Goal: Go to known website: Access a specific website the user already knows

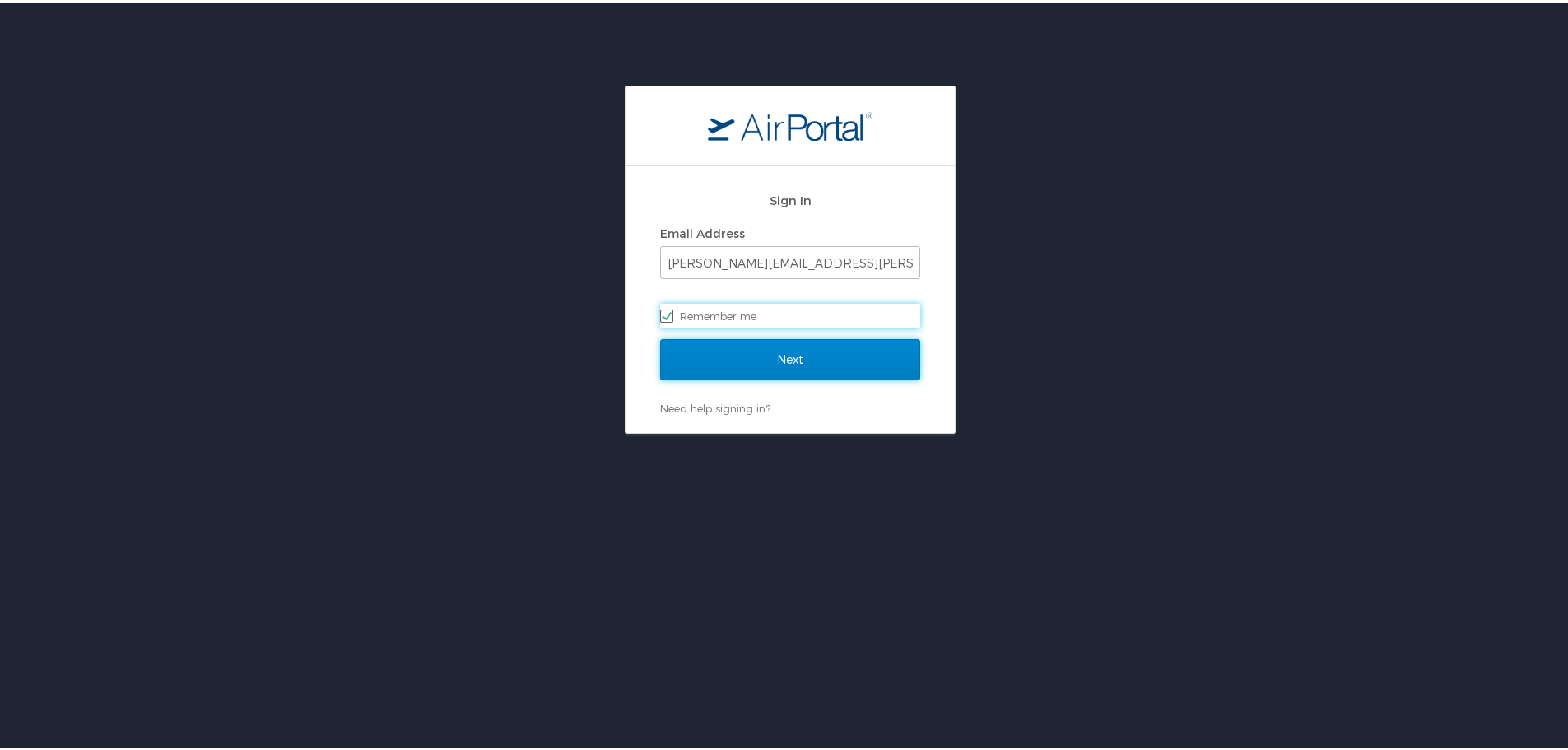
click at [772, 349] on input "Next" at bounding box center [790, 356] width 260 height 42
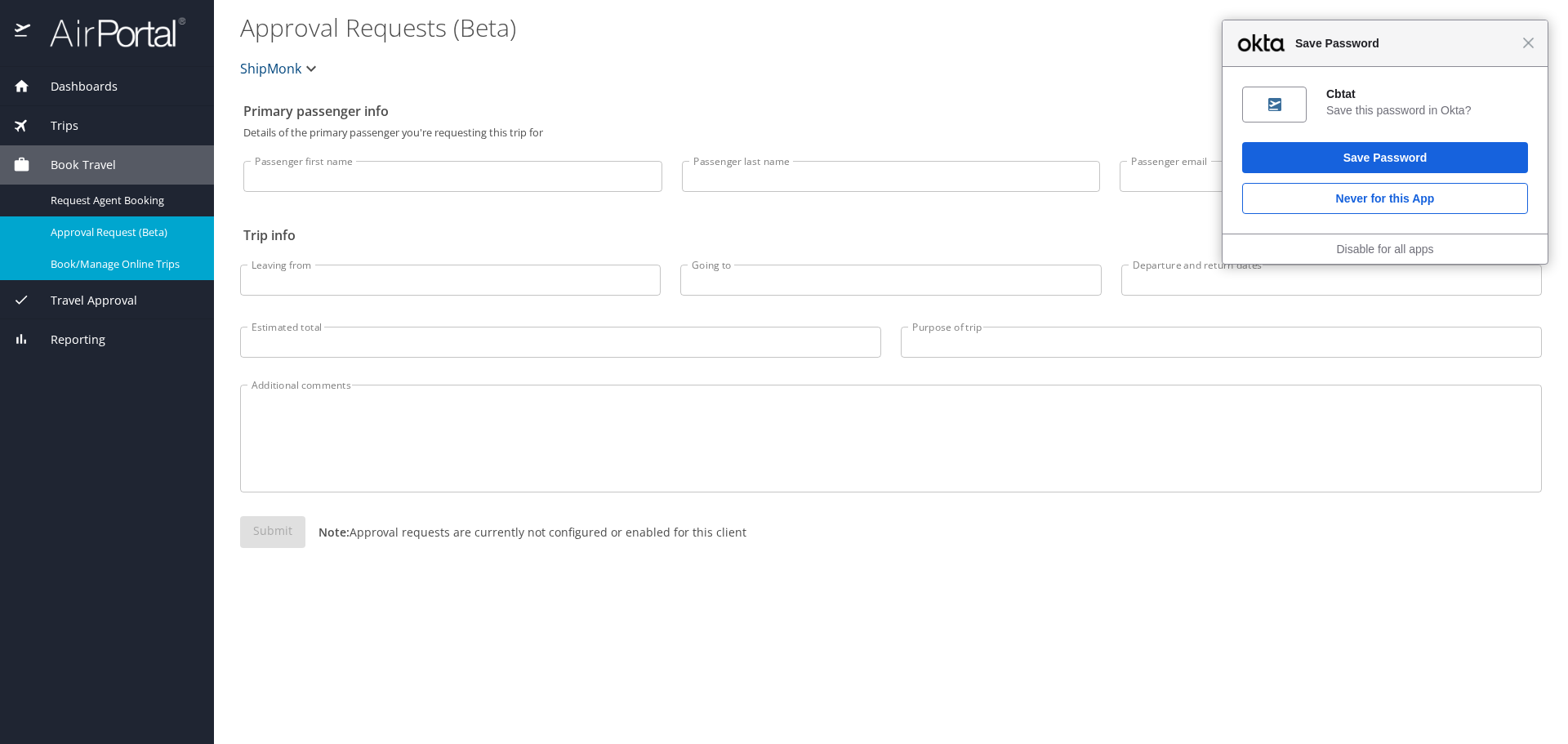
click at [135, 265] on span "Book/Manage Online Trips" at bounding box center [123, 264] width 144 height 15
